Goal: Book appointment/travel/reservation

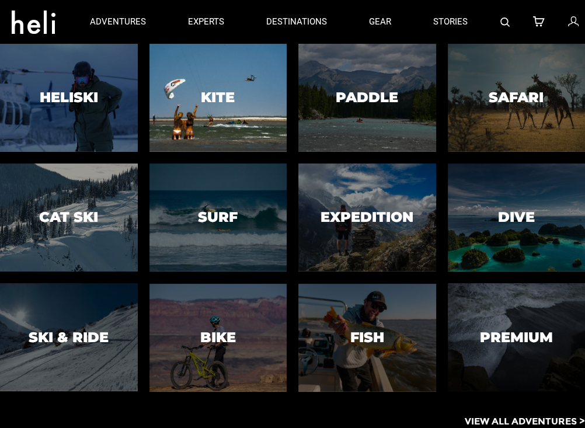
click at [203, 112] on div at bounding box center [218, 98] width 140 height 110
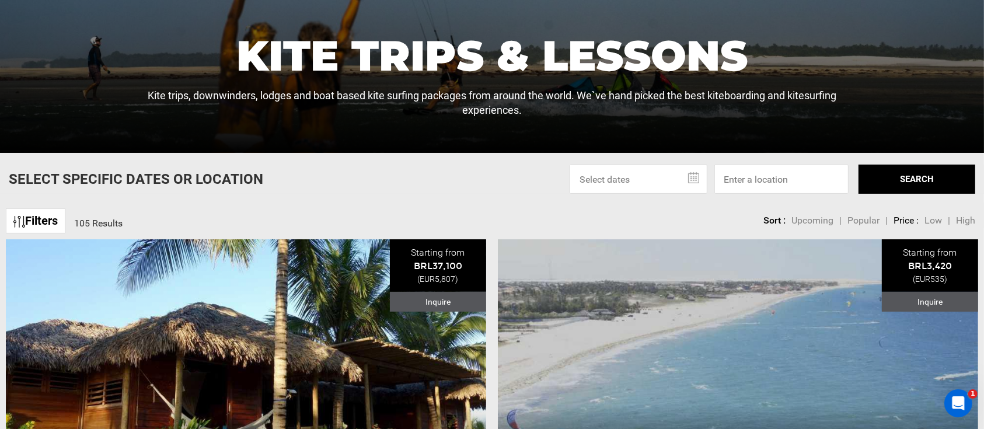
scroll to position [334, 0]
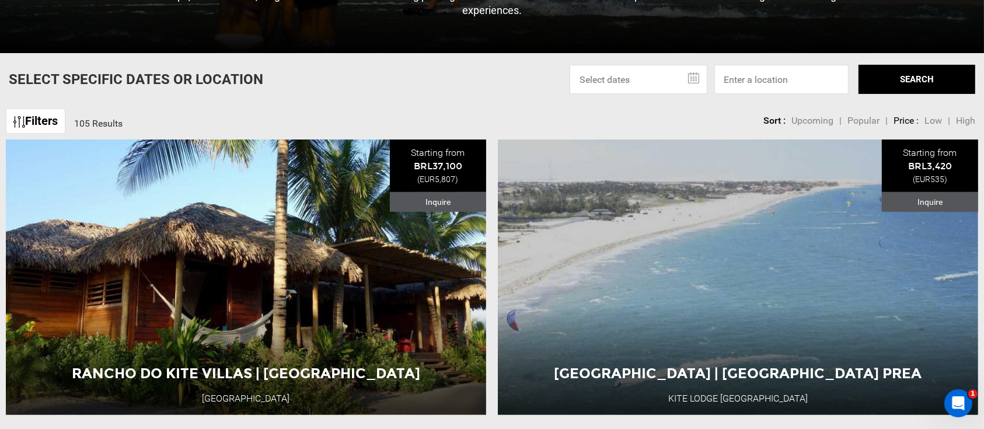
click at [584, 79] on input "text" at bounding box center [639, 79] width 138 height 29
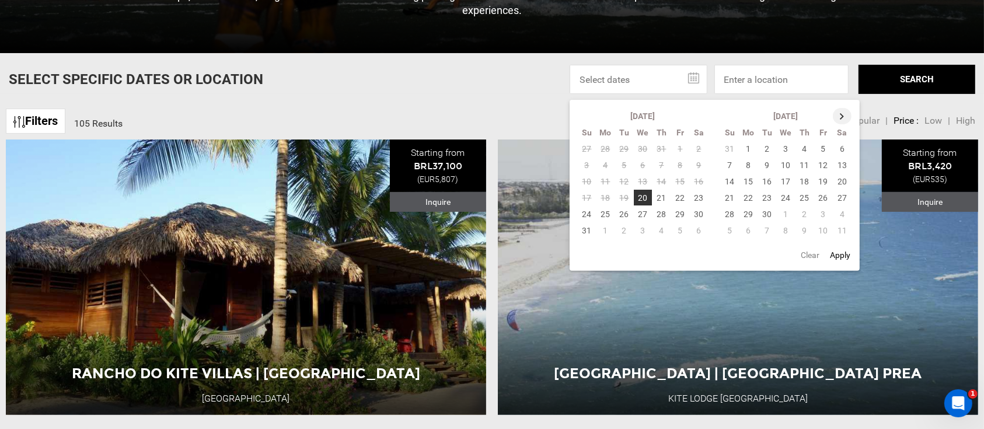
click at [584, 114] on th at bounding box center [842, 116] width 19 height 16
click at [584, 165] on td "8" at bounding box center [606, 165] width 19 height 16
click at [584, 184] on td "18" at bounding box center [662, 181] width 19 height 16
click at [527, 110] on div "Filters 105 Results sortby Sort Upcoming Popular Price: Low to High Price : Hig…" at bounding box center [492, 115] width 984 height 25
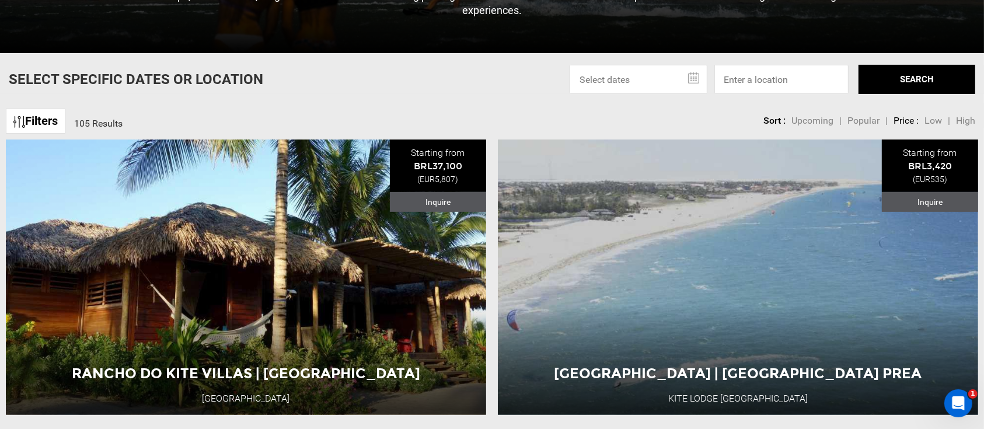
click at [584, 74] on input "text" at bounding box center [639, 79] width 138 height 29
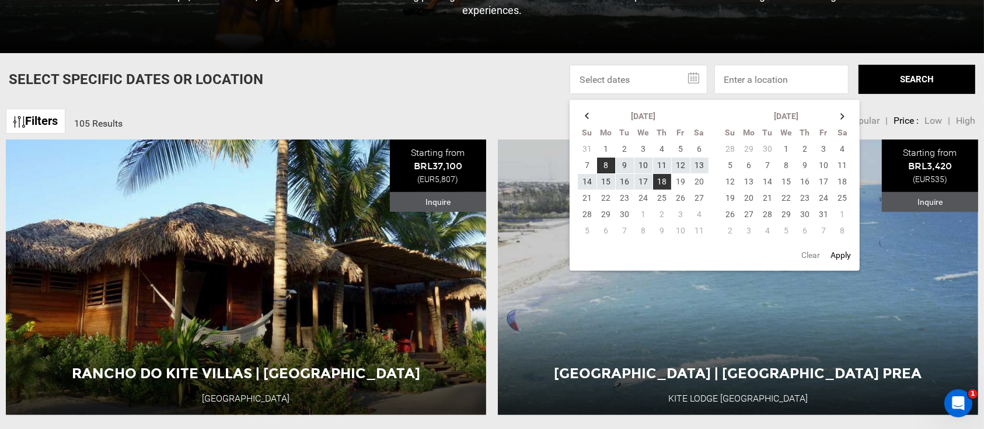
click at [584, 82] on button "SEARCH" at bounding box center [917, 79] width 117 height 29
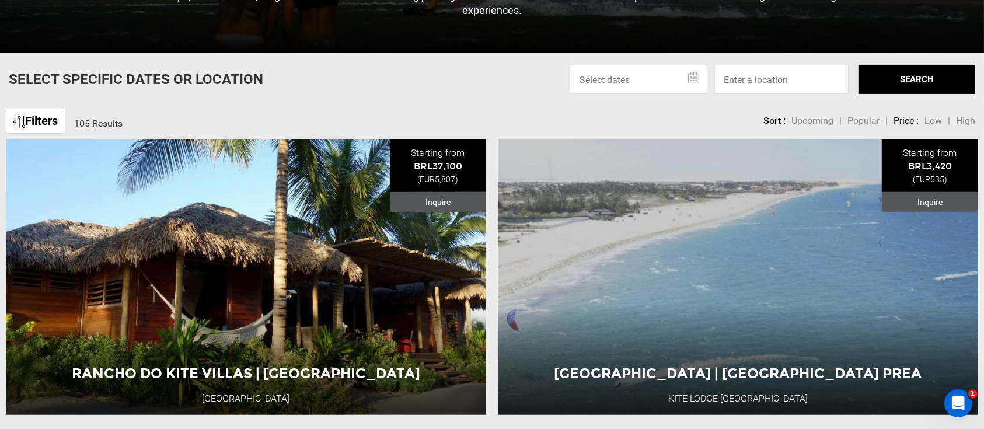
click at [584, 72] on input "text" at bounding box center [639, 79] width 138 height 29
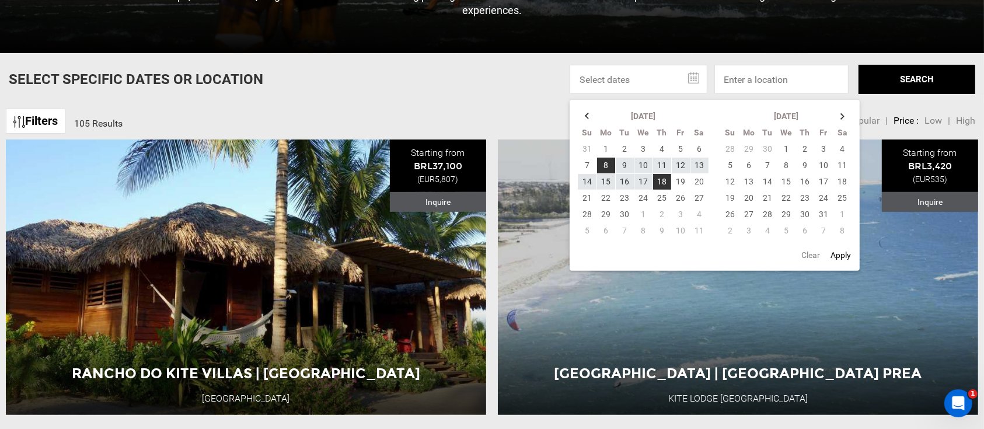
click at [584, 255] on button "Apply" at bounding box center [840, 255] width 27 height 21
type input "[DATE] - [DATE]"
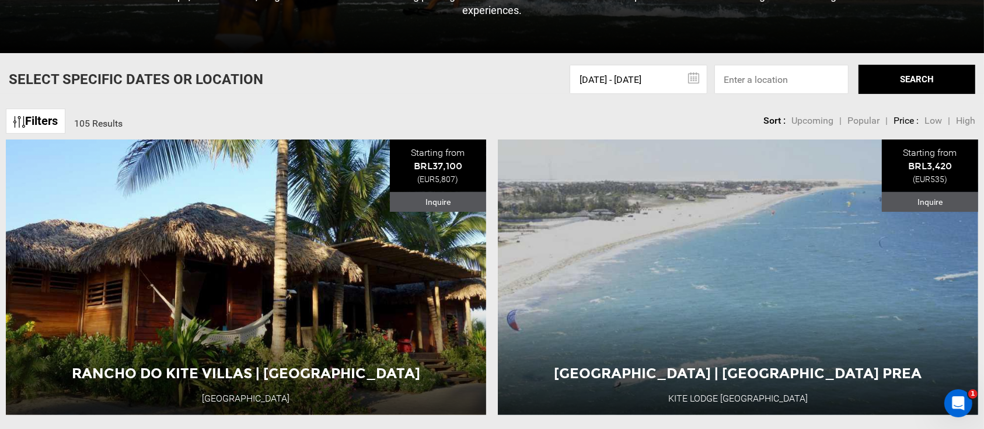
click at [584, 85] on button "SEARCH" at bounding box center [917, 79] width 117 height 29
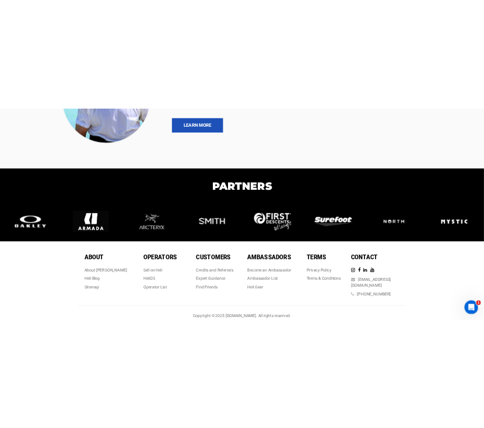
scroll to position [1793, 0]
